Goal: Obtain resource: Download file/media

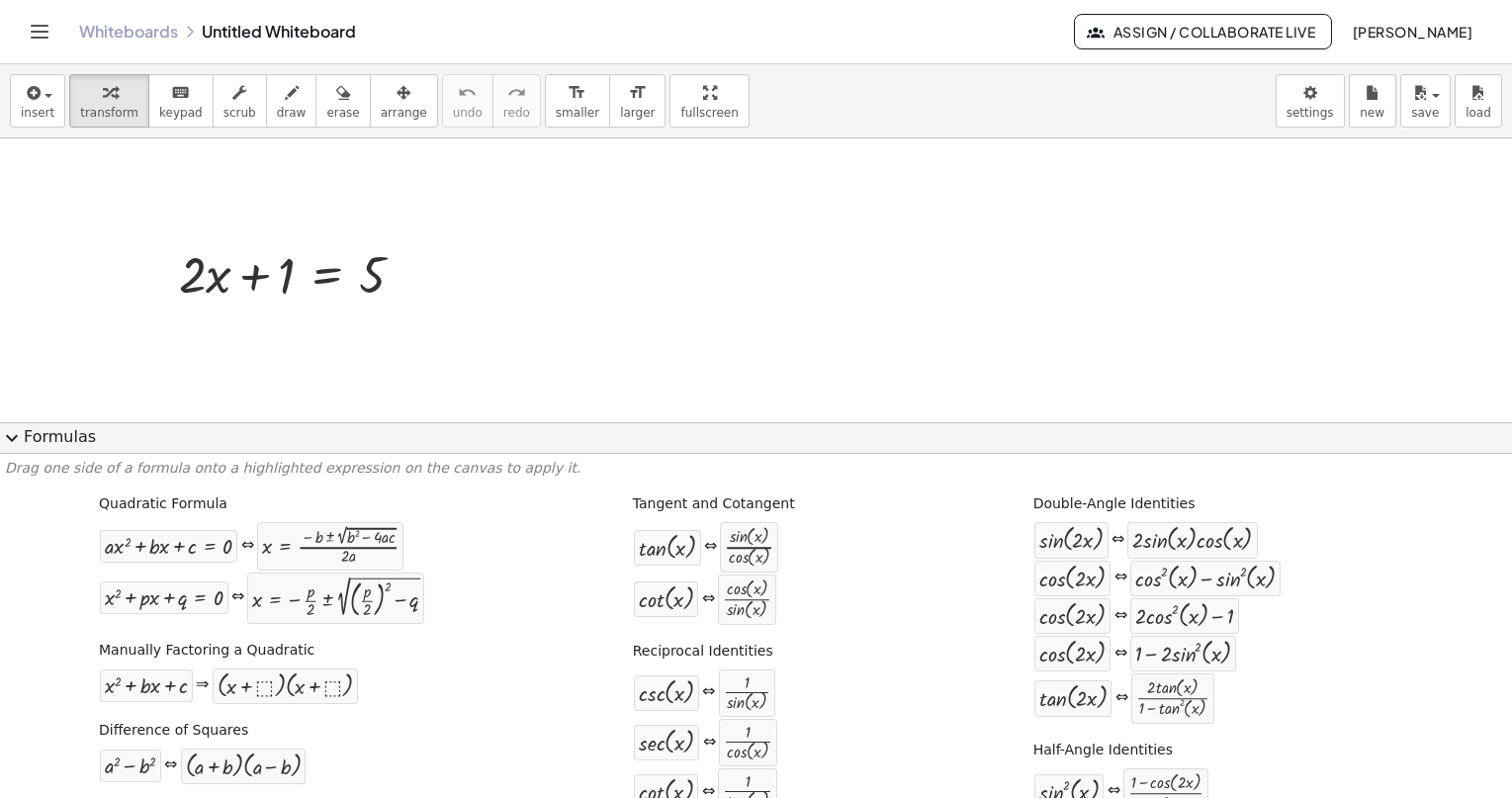
scroll to position [67, 0]
